Goal: Task Accomplishment & Management: Complete application form

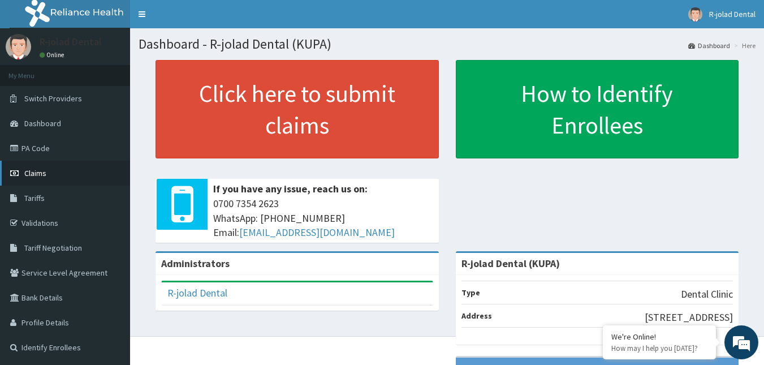
click at [48, 174] on link "Claims" at bounding box center [65, 173] width 130 height 25
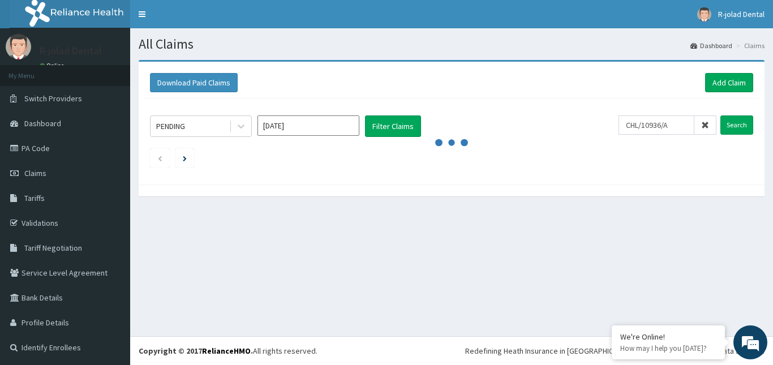
click at [720, 115] on input "Search" at bounding box center [736, 124] width 33 height 19
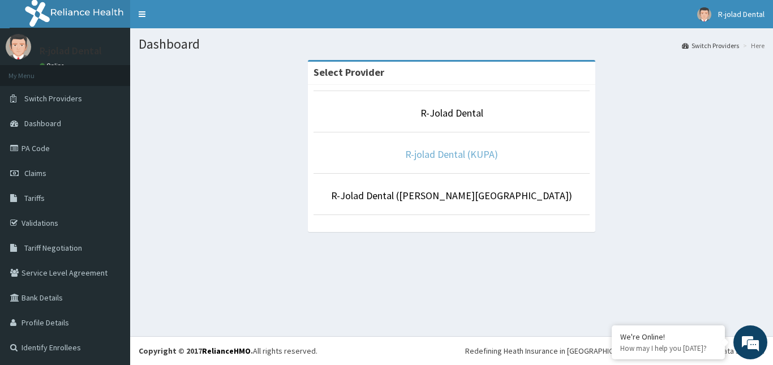
click at [425, 155] on link "R-jolad Dental (KUPA)" at bounding box center [451, 154] width 93 height 13
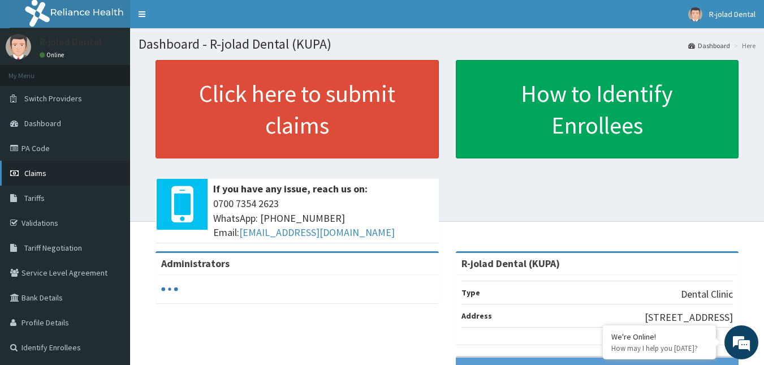
click at [45, 170] on span "Claims" at bounding box center [35, 173] width 22 height 10
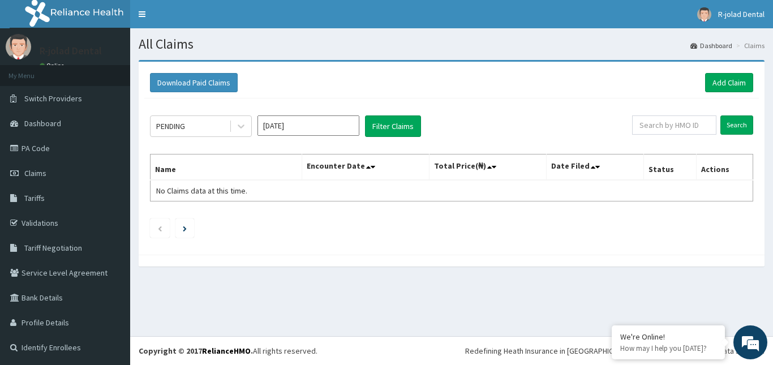
click at [304, 254] on div "Download Paid Claims Add Claim × Note you can only download claims within a max…" at bounding box center [452, 158] width 626 height 193
click at [515, 272] on div "Download Paid Claims Add Claim × Note you can only download claims within a max…" at bounding box center [451, 169] width 643 height 218
click at [648, 128] on input "text" at bounding box center [674, 124] width 84 height 19
paste input "IKUYINMINU EMMANUEL"
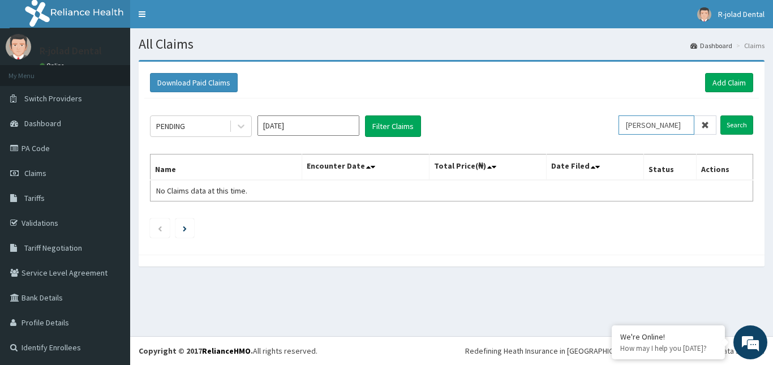
type input "IKUYINMINU EMMANUEL"
click at [701, 124] on icon at bounding box center [705, 125] width 8 height 8
click at [659, 127] on input "text" at bounding box center [674, 124] width 84 height 19
paste input "CHL/10936/A"
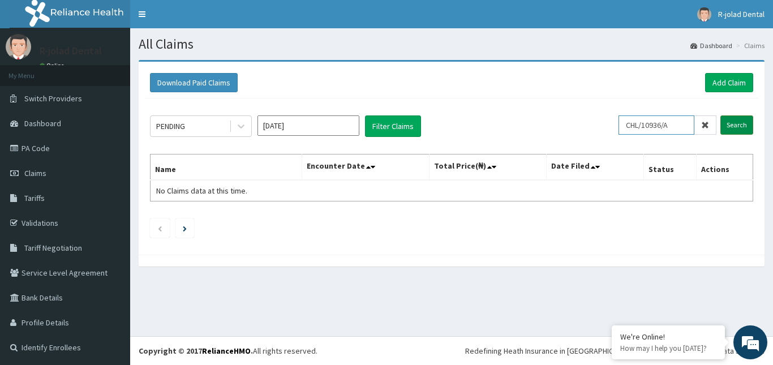
type input "CHL/10936/A"
click at [734, 124] on input "Search" at bounding box center [736, 124] width 33 height 19
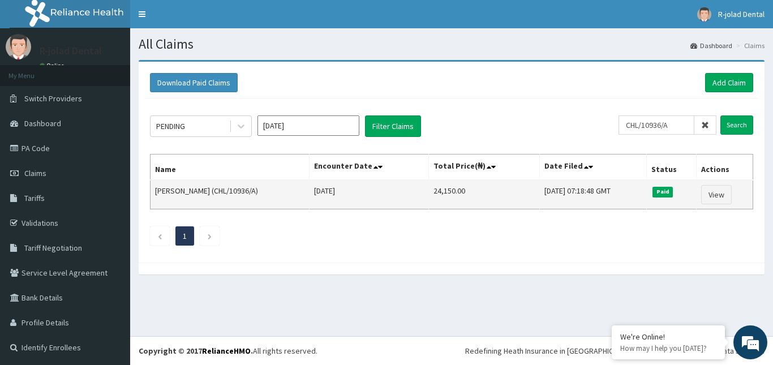
click at [671, 188] on span "Paid" at bounding box center [662, 192] width 20 height 10
click at [708, 196] on link "View" at bounding box center [716, 194] width 31 height 19
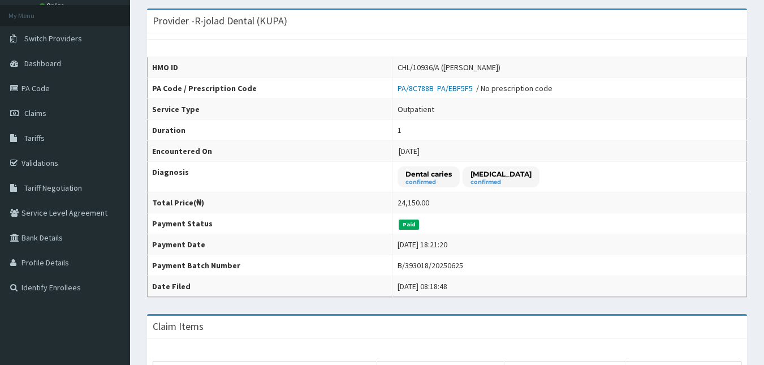
scroll to position [64, 0]
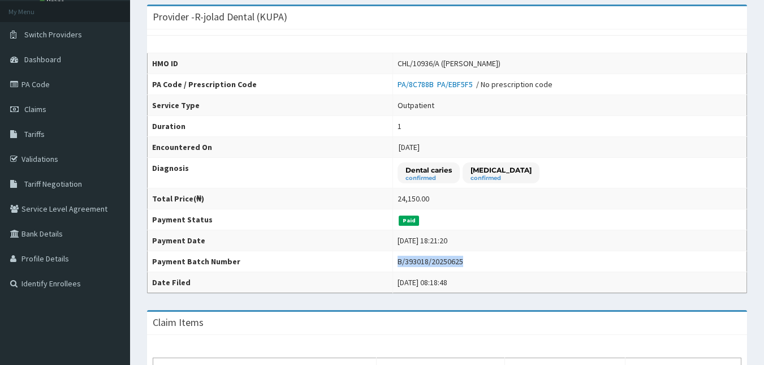
drag, startPoint x: 389, startPoint y: 257, endPoint x: 454, endPoint y: 261, distance: 64.6
click at [454, 261] on td "B/393018/20250625" at bounding box center [570, 261] width 354 height 21
copy div "B/393018/20250625"
click at [47, 107] on link "Claims" at bounding box center [65, 109] width 130 height 25
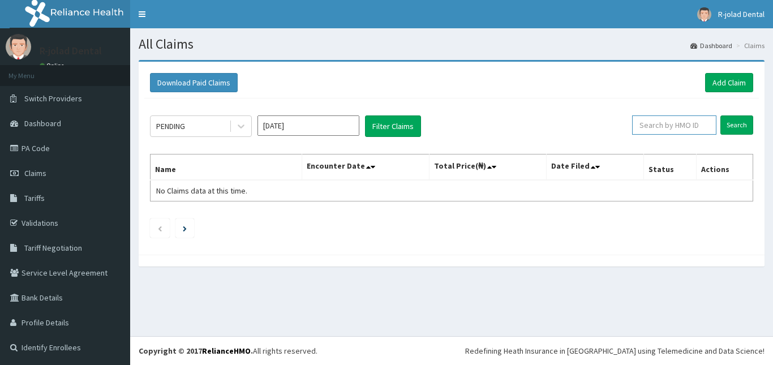
click at [650, 119] on input "text" at bounding box center [674, 124] width 84 height 19
paste input "FCH/10064/A"
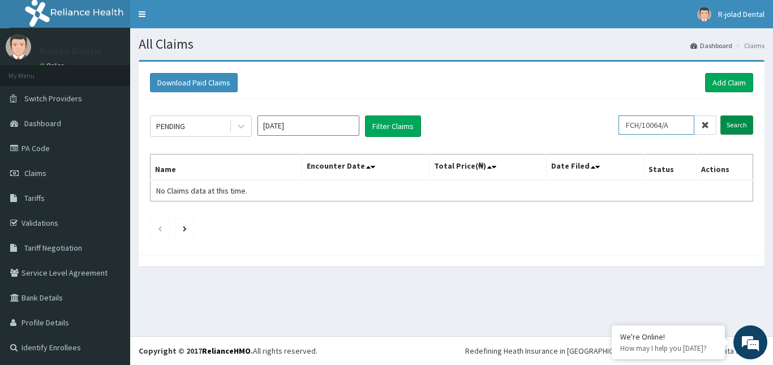
type input "FCH/10064/A"
click at [727, 126] on input "Search" at bounding box center [736, 124] width 33 height 19
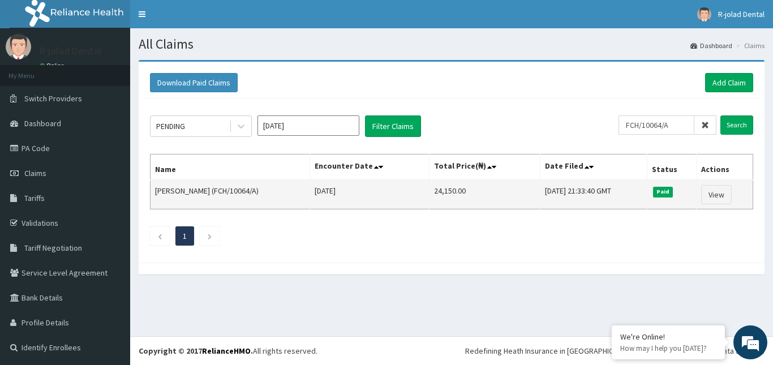
click at [665, 190] on span "Paid" at bounding box center [663, 192] width 20 height 10
click at [708, 192] on link "View" at bounding box center [716, 194] width 31 height 19
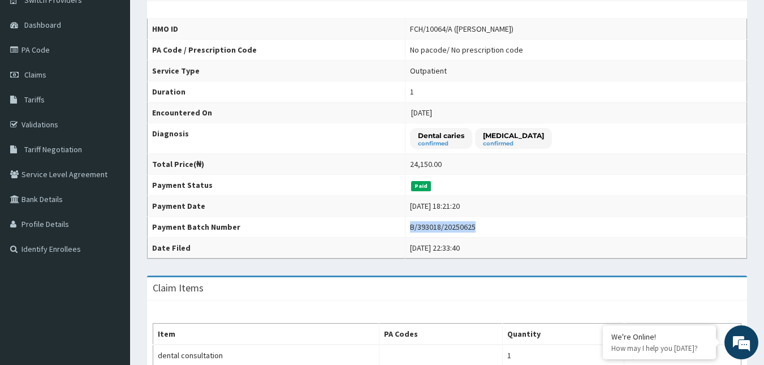
drag, startPoint x: 384, startPoint y: 226, endPoint x: 449, endPoint y: 226, distance: 65.0
click at [449, 226] on td "B/393018/20250625" at bounding box center [576, 227] width 342 height 21
copy div "B/393018/20250625"
click at [42, 79] on span "Claims" at bounding box center [35, 75] width 22 height 10
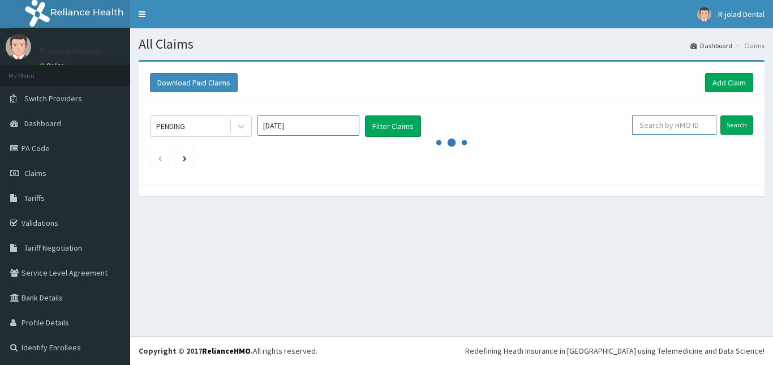
click at [646, 129] on input "text" at bounding box center [674, 124] width 84 height 19
paste input "KON/10369/A"
type input "KON/10369/A"
click at [731, 128] on input "Search" at bounding box center [736, 124] width 33 height 19
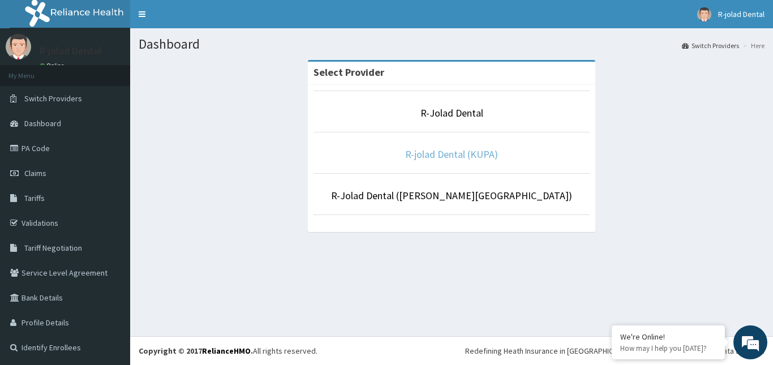
click at [421, 149] on link "R-jolad Dental (KUPA)" at bounding box center [451, 154] width 93 height 13
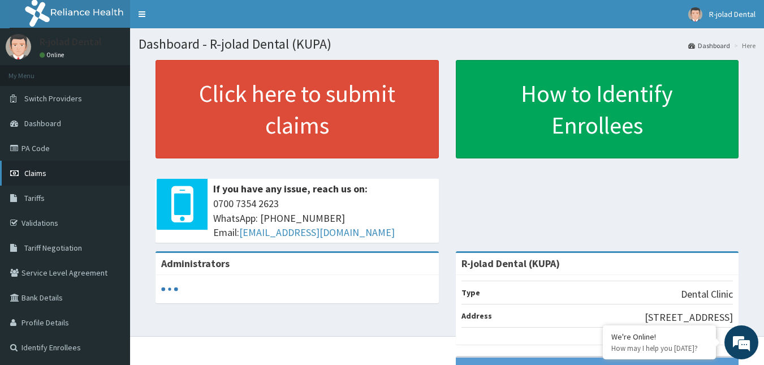
click at [31, 171] on span "Claims" at bounding box center [35, 173] width 22 height 10
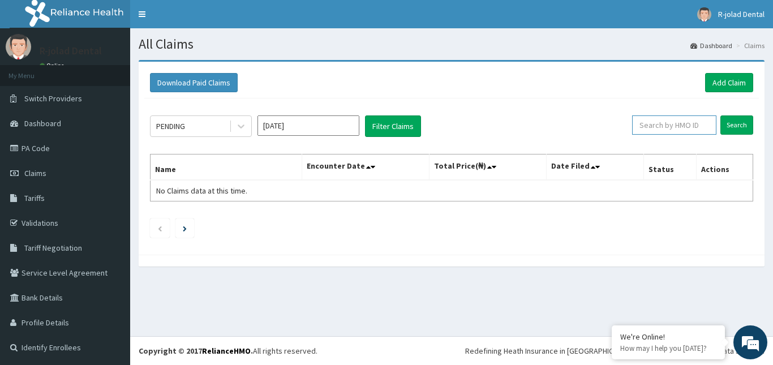
click at [643, 124] on input "text" at bounding box center [674, 124] width 84 height 19
paste input "KON/10369/A"
type input "KON/10369/A"
click at [728, 123] on input "Search" at bounding box center [736, 124] width 33 height 19
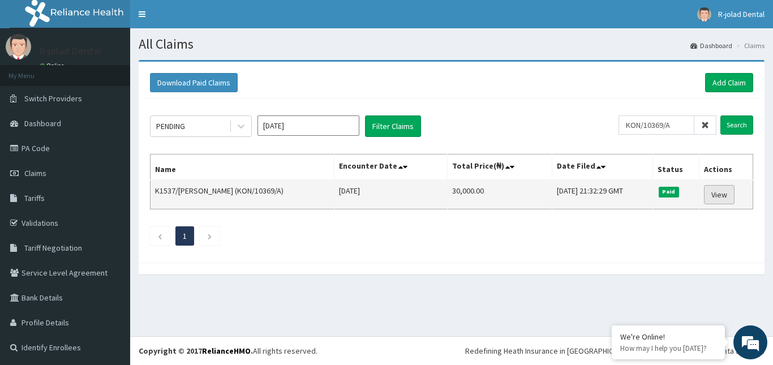
click at [719, 194] on link "View" at bounding box center [719, 194] width 31 height 19
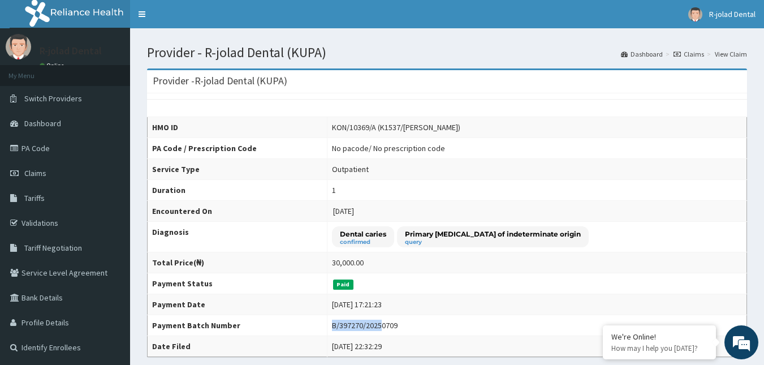
drag, startPoint x: 331, startPoint y: 329, endPoint x: 380, endPoint y: 329, distance: 48.6
click at [380, 329] on div "B/397270/20250709" at bounding box center [365, 325] width 66 height 11
drag, startPoint x: 380, startPoint y: 329, endPoint x: 368, endPoint y: 324, distance: 13.2
click at [368, 324] on div "B/397270/20250709" at bounding box center [365, 325] width 66 height 11
drag, startPoint x: 331, startPoint y: 325, endPoint x: 393, endPoint y: 324, distance: 62.2
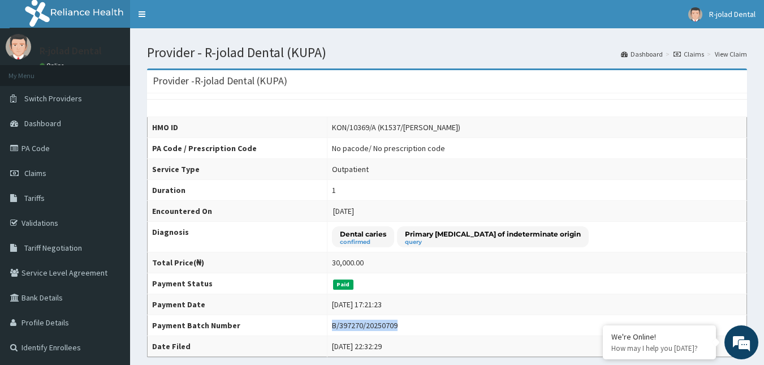
click at [393, 324] on div "B/397270/20250709" at bounding box center [365, 325] width 66 height 11
copy div "B/397270/20250709"
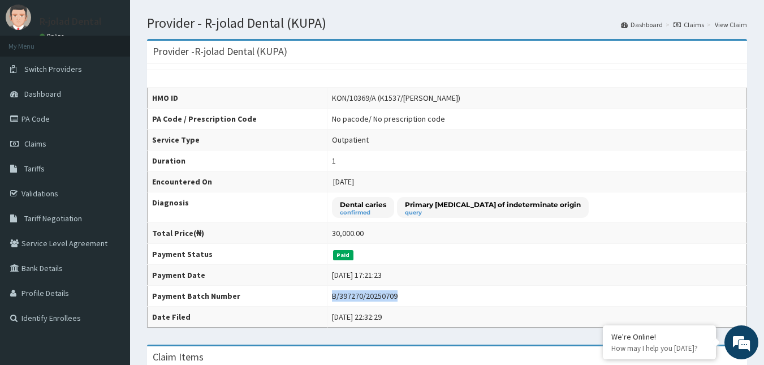
scroll to position [28, 0]
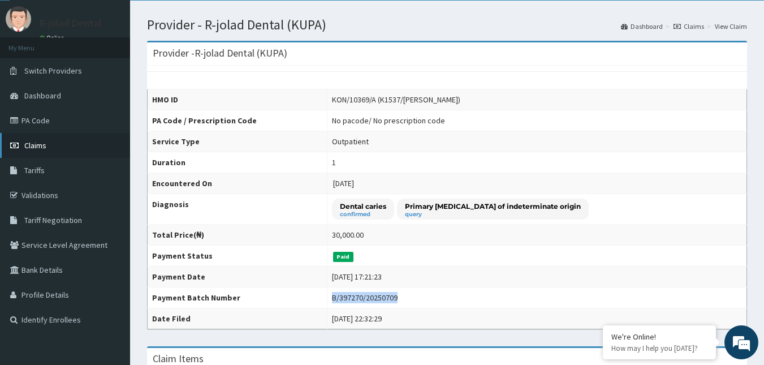
click at [28, 141] on span "Claims" at bounding box center [35, 145] width 22 height 10
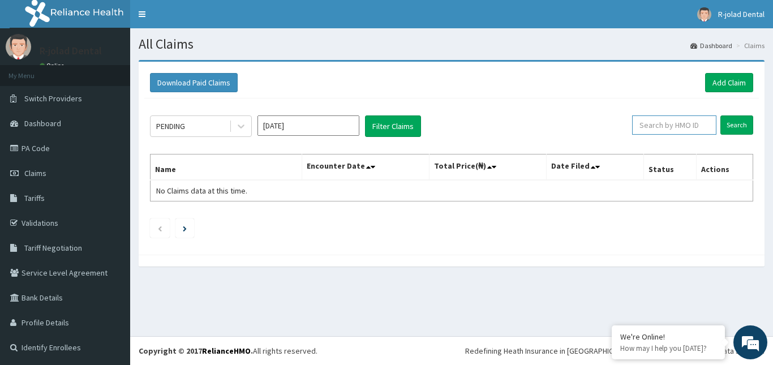
click at [667, 125] on input "text" at bounding box center [674, 124] width 84 height 19
paste input "GRS/10167/A"
type input "GRS/10167/A"
click at [726, 121] on input "Search" at bounding box center [736, 124] width 33 height 19
click at [734, 81] on link "Add Claim" at bounding box center [729, 82] width 48 height 19
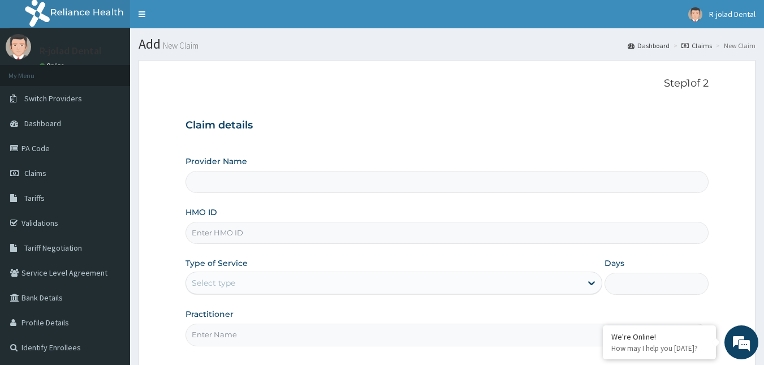
click at [256, 227] on input "HMO ID" at bounding box center [448, 233] width 524 height 22
paste input "GRS/10167/A"
type input "GRS/10167/A"
type input "R-jolad Dental (KUPA)"
type input "GRS/10167/A"
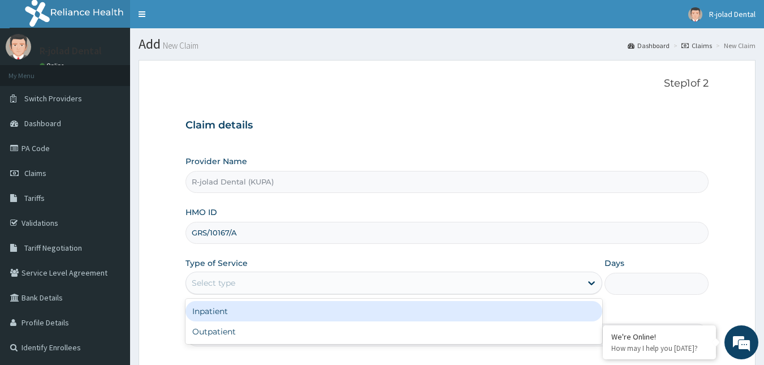
click at [441, 291] on div "Select type" at bounding box center [383, 283] width 395 height 18
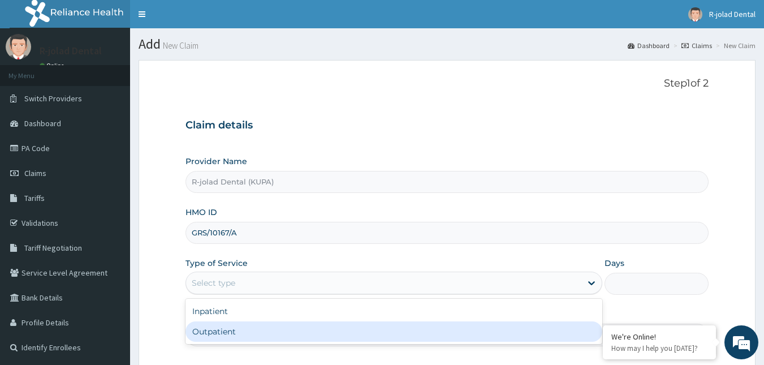
click at [350, 326] on div "Outpatient" at bounding box center [394, 331] width 417 height 20
type input "1"
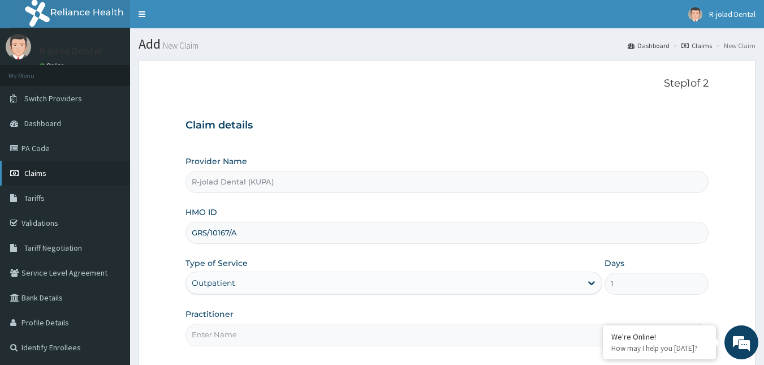
click at [38, 170] on span "Claims" at bounding box center [35, 173] width 22 height 10
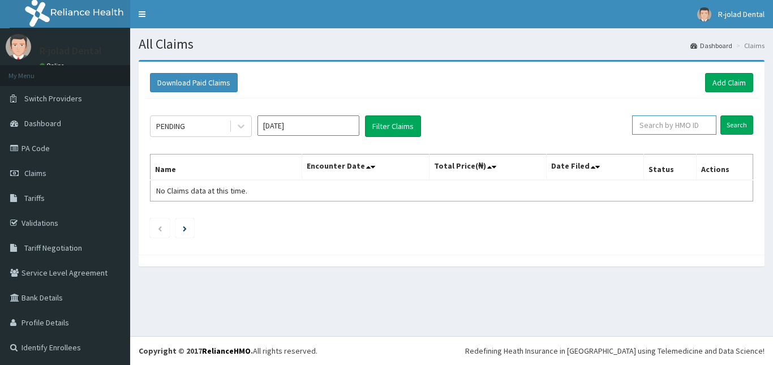
click at [651, 123] on input "text" at bounding box center [674, 124] width 84 height 19
paste input "FTC/10140/B"
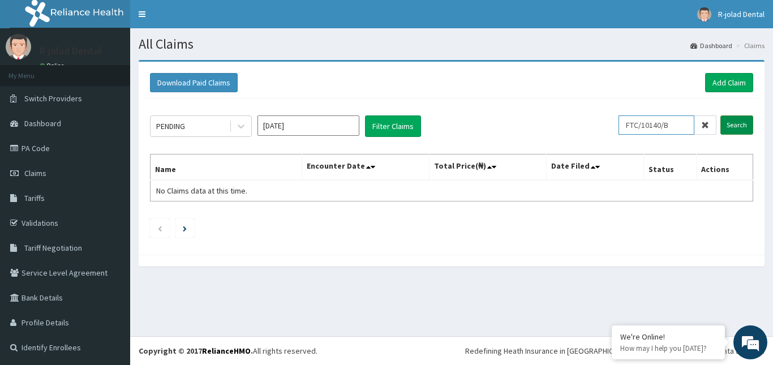
type input "FTC/10140/B"
click at [723, 122] on input "Search" at bounding box center [736, 124] width 33 height 19
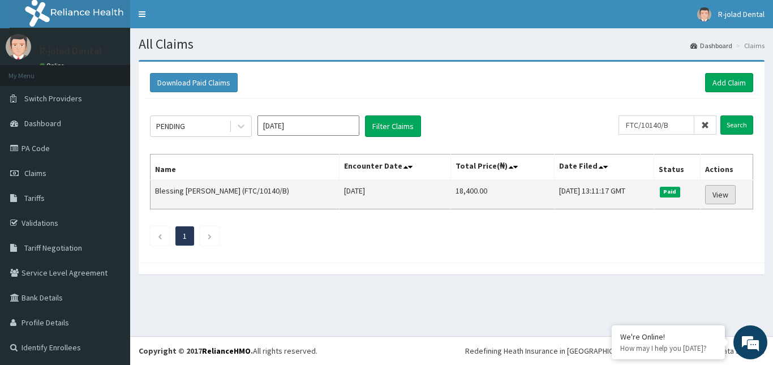
click at [705, 193] on link "View" at bounding box center [720, 194] width 31 height 19
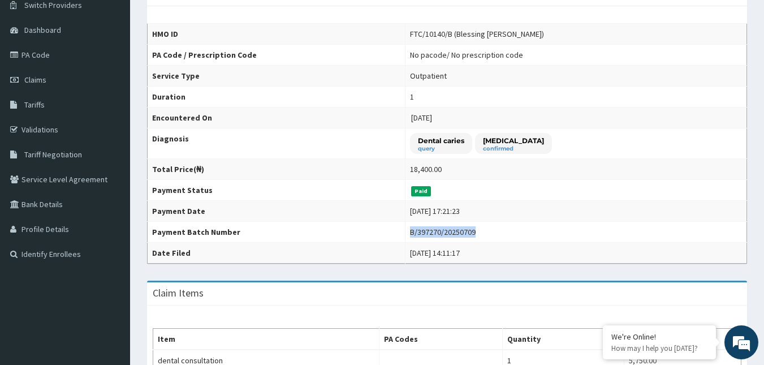
drag, startPoint x: 426, startPoint y: 231, endPoint x: 493, endPoint y: 231, distance: 66.2
click at [493, 231] on td "B/397270/20250709" at bounding box center [576, 232] width 342 height 21
copy div "B/397270/20250709"
